Goal: Information Seeking & Learning: Learn about a topic

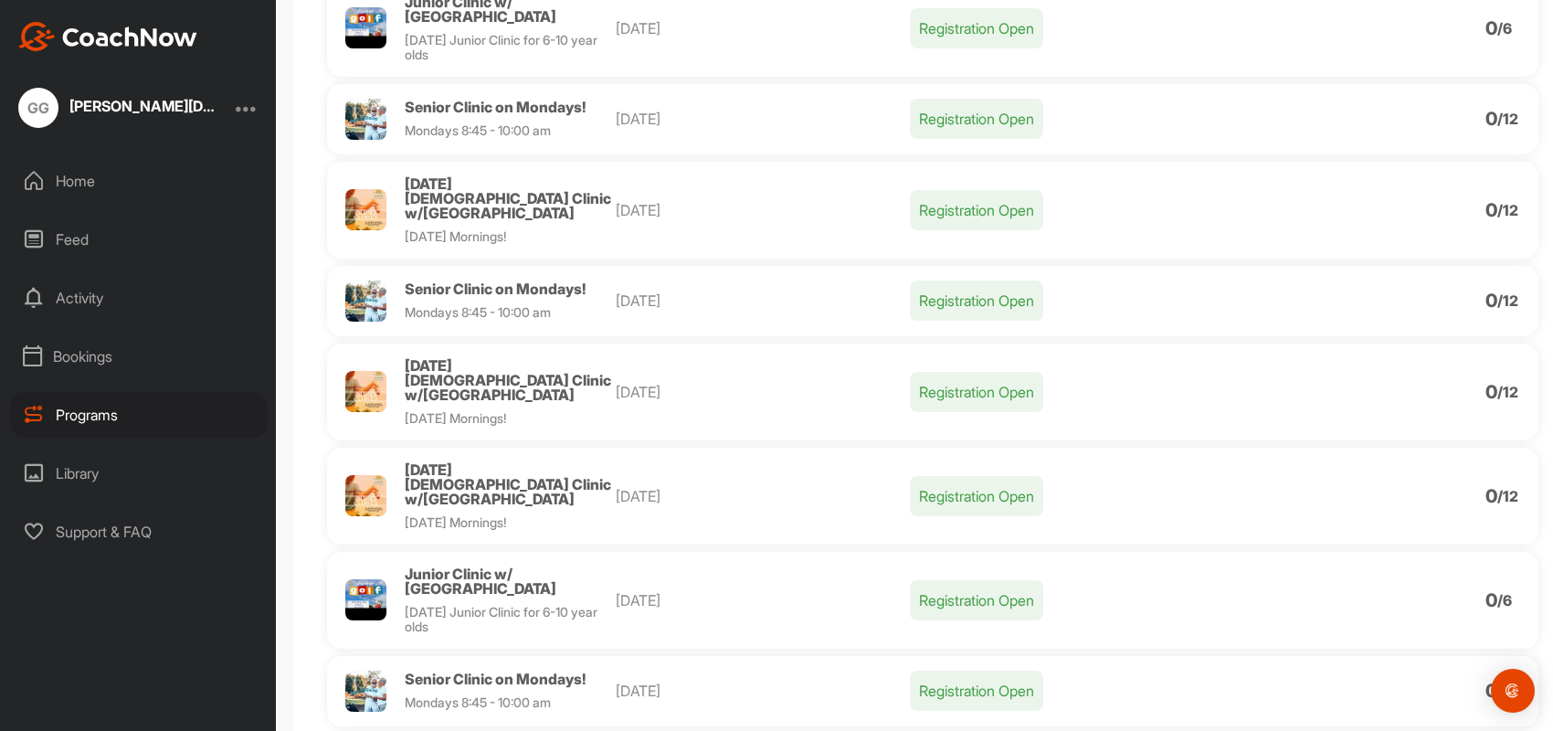
scroll to position [1188, 0]
